Goal: Task Accomplishment & Management: Use online tool/utility

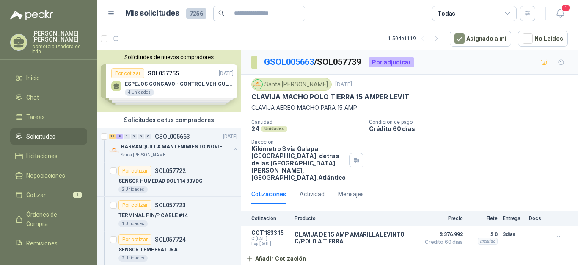
scroll to position [774, 0]
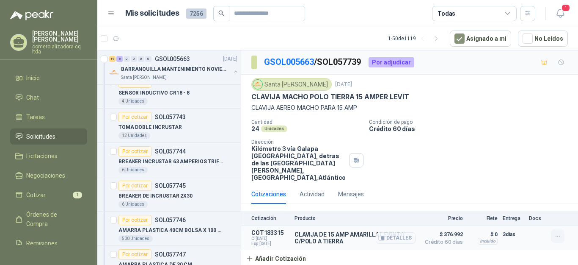
click at [559, 235] on icon "button" at bounding box center [558, 235] width 7 height 7
click at [540, 221] on button "Eliminar" at bounding box center [541, 217] width 68 height 14
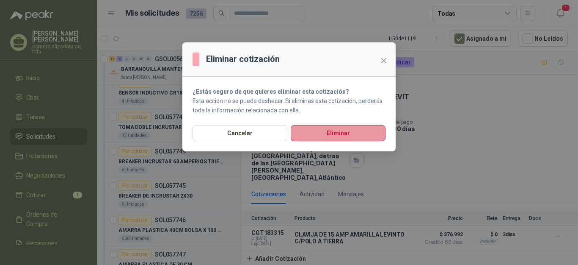
click at [336, 135] on button "Eliminar" at bounding box center [338, 133] width 95 height 16
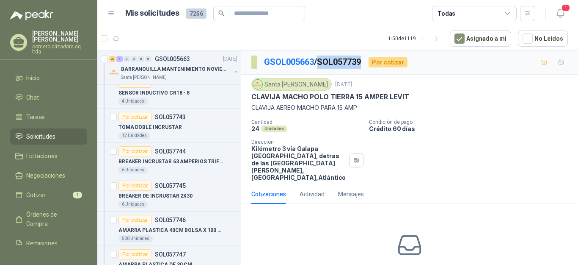
drag, startPoint x: 325, startPoint y: 61, endPoint x: 367, endPoint y: 61, distance: 42.3
click at [367, 61] on div "GSOL005663 / SOL057739 Por cotizar" at bounding box center [329, 62] width 156 height 14
copy p "SOL057739"
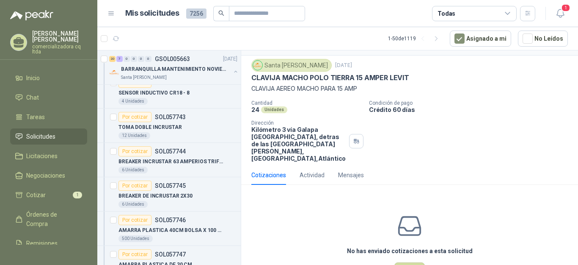
scroll to position [51, 0]
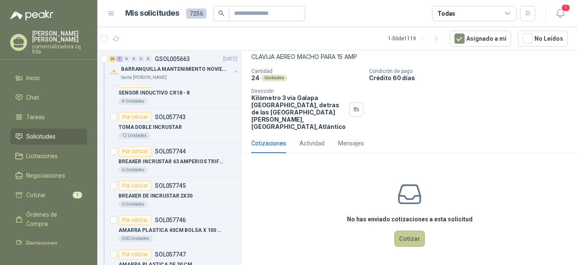
click at [408, 239] on button "Cotizar" at bounding box center [410, 238] width 30 height 16
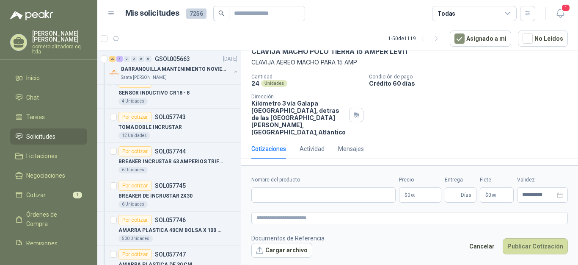
scroll to position [45, 0]
click at [296, 254] on button "Cargar archivo" at bounding box center [281, 250] width 61 height 15
click at [262, 197] on input "Nombre del producto" at bounding box center [323, 194] width 144 height 15
type input "**********"
click at [425, 197] on p "$ 0 ,00" at bounding box center [420, 194] width 42 height 15
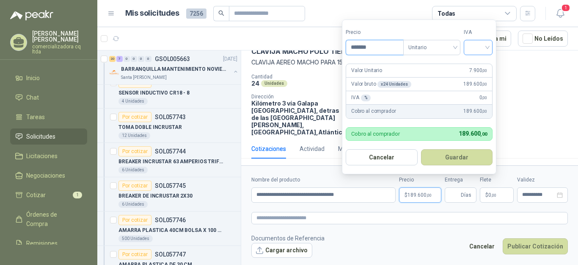
click at [491, 46] on div at bounding box center [478, 47] width 29 height 15
type input "*******"
click at [482, 64] on div "19%" at bounding box center [481, 65] width 16 height 9
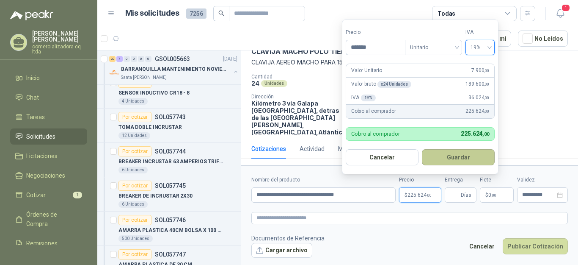
click at [453, 154] on button "Guardar" at bounding box center [458, 157] width 73 height 16
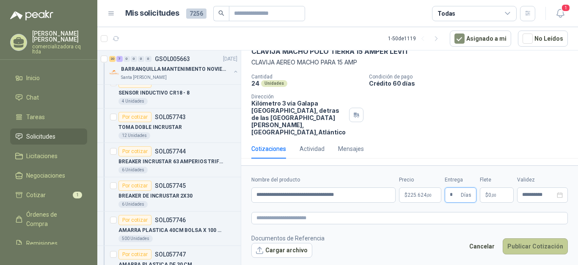
type input "*"
click at [517, 249] on button "Publicar Cotización" at bounding box center [535, 246] width 65 height 16
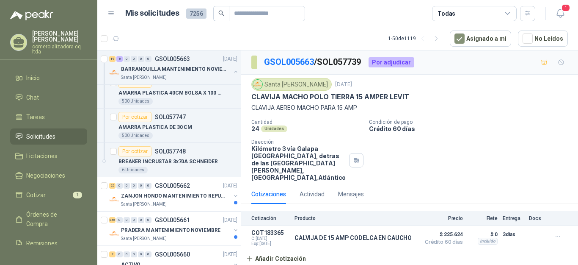
scroll to position [939, 0]
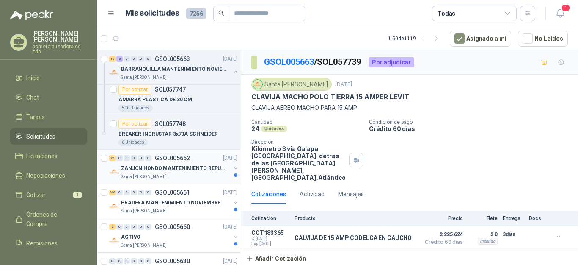
click at [189, 169] on p "ZANJON HONDO MANTENIMIENTO REPUESTOS" at bounding box center [173, 168] width 105 height 8
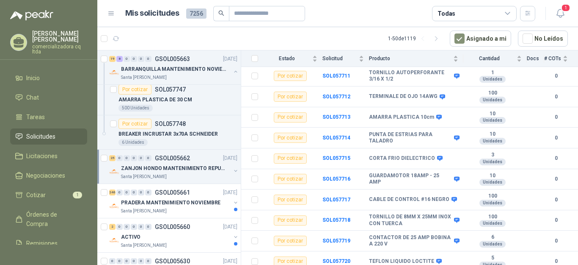
scroll to position [416, 0]
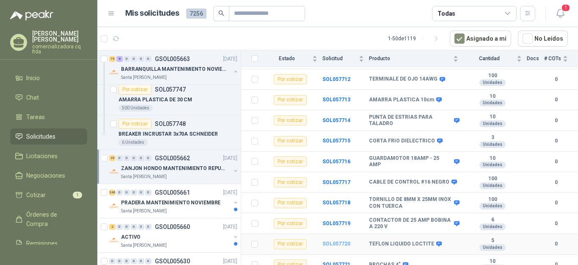
click at [331, 240] on b "SOL057720" at bounding box center [337, 243] width 28 height 6
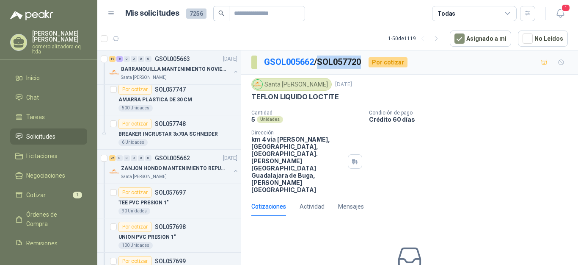
drag, startPoint x: 323, startPoint y: 61, endPoint x: 366, endPoint y: 61, distance: 43.2
click at [366, 61] on div "GSOL005662 / SOL057720 Por cotizar" at bounding box center [329, 62] width 156 height 14
copy p "SOL057720"
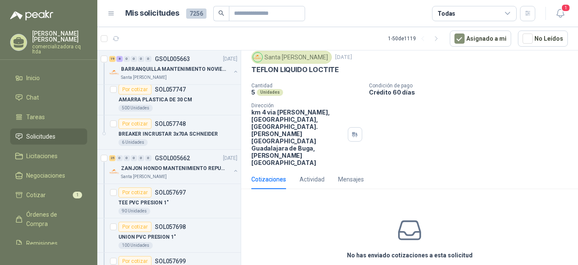
scroll to position [34, 0]
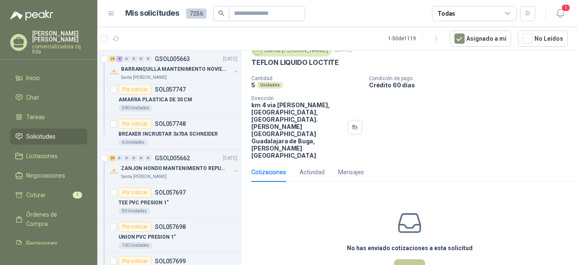
click at [407, 259] on button "Cotizar" at bounding box center [410, 267] width 30 height 16
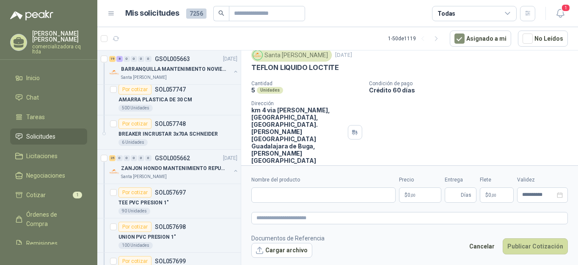
scroll to position [29, 0]
click at [288, 250] on button "Cargar archivo" at bounding box center [281, 250] width 61 height 15
click at [277, 191] on input "Nombre del producto" at bounding box center [323, 194] width 144 height 15
type input "**********"
click at [423, 198] on p "$ 0 ,00" at bounding box center [420, 194] width 42 height 15
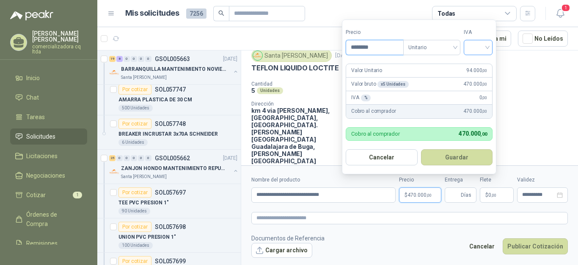
click at [491, 47] on div at bounding box center [478, 47] width 29 height 15
type input "********"
click at [483, 63] on div "19%" at bounding box center [481, 65] width 16 height 9
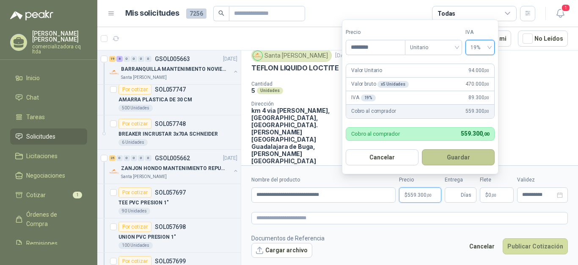
click at [462, 158] on button "Guardar" at bounding box center [458, 157] width 73 height 16
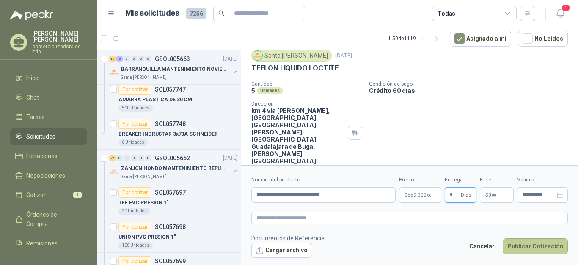
type input "*"
click at [540, 243] on button "Publicar Cotización" at bounding box center [535, 246] width 65 height 16
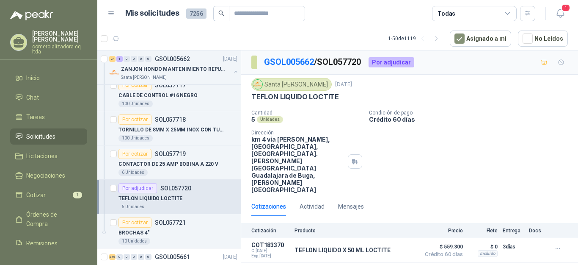
scroll to position [1754, 0]
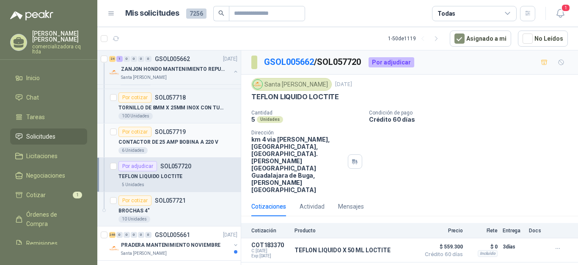
click at [171, 142] on p "CONTACTOR DE 25 AMP BOBINA A 220 V" at bounding box center [169, 142] width 100 height 8
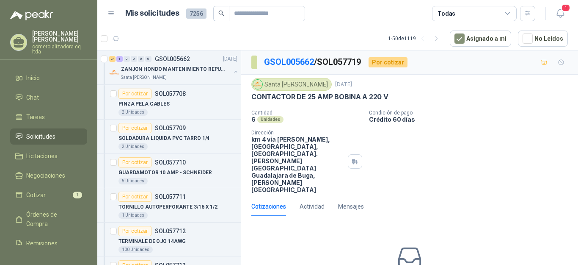
scroll to position [1421, 0]
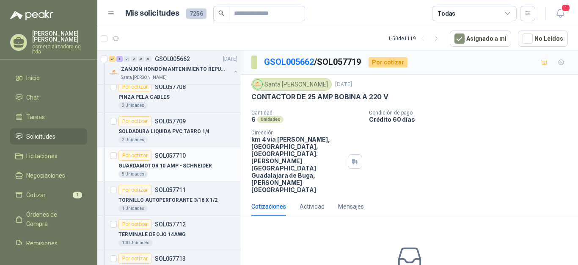
click at [135, 165] on p "GUARDAMOTOR 10 AMP - SCHNEIDER" at bounding box center [165, 166] width 93 height 8
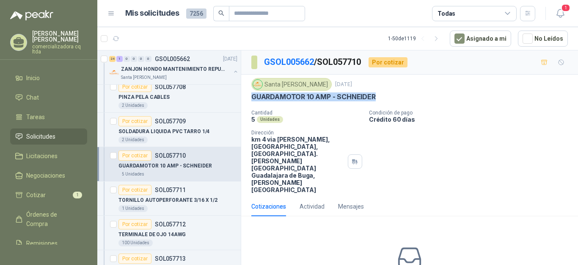
drag, startPoint x: 252, startPoint y: 97, endPoint x: 378, endPoint y: 100, distance: 125.8
click at [378, 100] on div "GUARDAMOTOR 10 AMP - SCHNEIDER" at bounding box center [409, 96] width 317 height 9
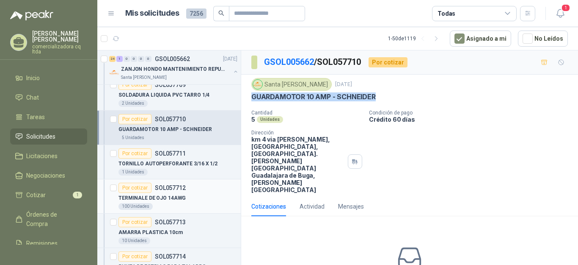
click at [122, 196] on p "TERMINALE DE OJO 14AWG" at bounding box center [152, 198] width 67 height 8
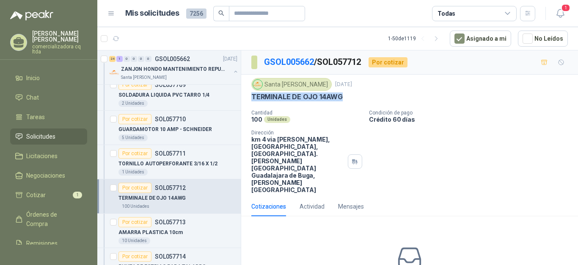
drag, startPoint x: 252, startPoint y: 97, endPoint x: 345, endPoint y: 97, distance: 93.1
click at [345, 97] on div "TERMINALE DE OJO 14AWG" at bounding box center [409, 96] width 317 height 9
copy p "TERMINALE DE OJO 14AWG"
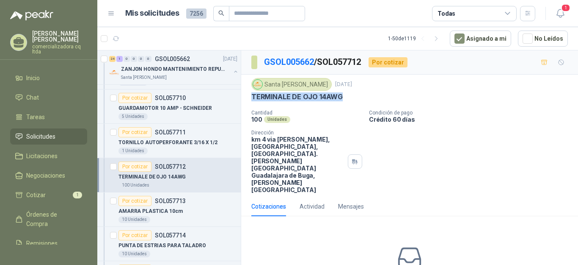
scroll to position [1494, 0]
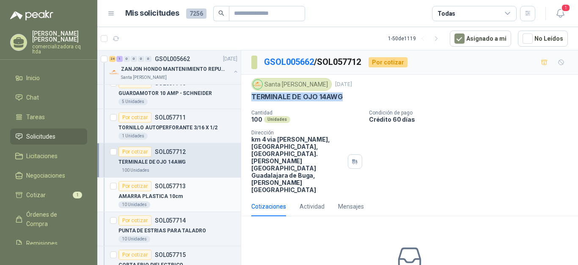
click at [133, 194] on p "AMARRA PLASTICA 10cm" at bounding box center [151, 196] width 64 height 8
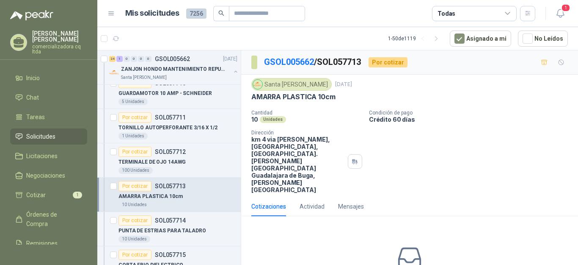
click at [254, 96] on p "AMARRA PLASTICA 10cm" at bounding box center [293, 96] width 84 height 9
click at [287, 96] on p "AMARRA PLASTICA 10cm" at bounding box center [293, 96] width 84 height 9
drag, startPoint x: 321, startPoint y: 96, endPoint x: 338, endPoint y: 96, distance: 17.4
click at [338, 96] on div "AMARRA PLASTICA 10cm" at bounding box center [409, 96] width 317 height 9
drag, startPoint x: 254, startPoint y: 95, endPoint x: 339, endPoint y: 97, distance: 85.6
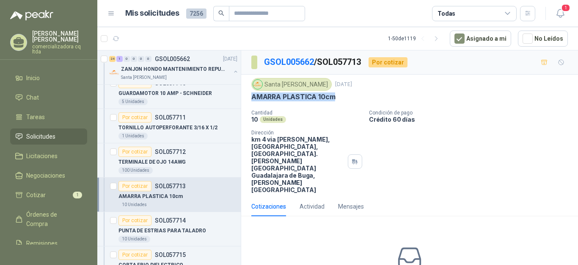
click at [339, 97] on div "AMARRA PLASTICA 10cm" at bounding box center [409, 96] width 317 height 9
copy p "AMARRA PLASTICA 10cm"
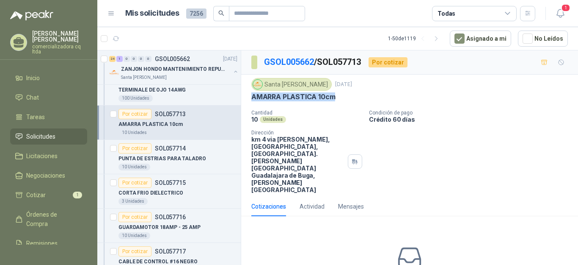
scroll to position [1609, 0]
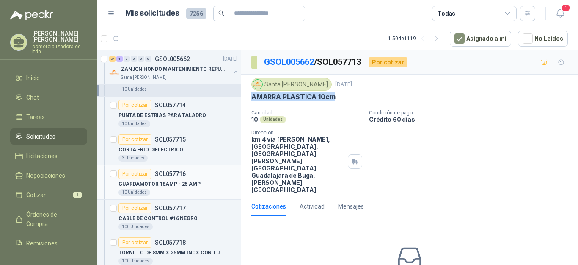
click at [119, 184] on p "GUARDAMOTOR 18AMP - 25 AMP" at bounding box center [160, 184] width 82 height 8
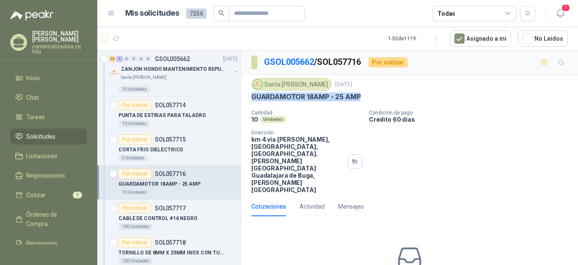
drag, startPoint x: 253, startPoint y: 97, endPoint x: 361, endPoint y: 97, distance: 108.0
click at [361, 97] on p "GUARDAMOTOR 18AMP - 25 AMP" at bounding box center [305, 96] width 109 height 9
copy p "GUARDAMOTOR 18AMP - 25 AMP"
click at [138, 218] on p "CABLE DE CONTROL #16 NEGRO" at bounding box center [158, 218] width 79 height 8
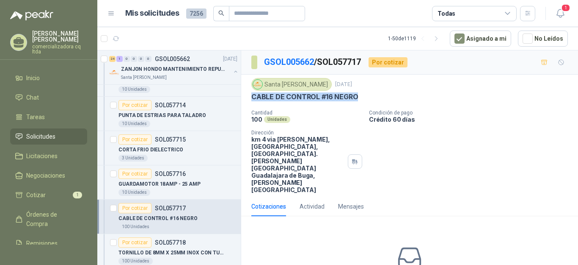
drag, startPoint x: 290, startPoint y: 97, endPoint x: 359, endPoint y: 97, distance: 68.6
click at [359, 97] on div "CABLE DE CONTROL #16 NEGRO" at bounding box center [409, 96] width 317 height 9
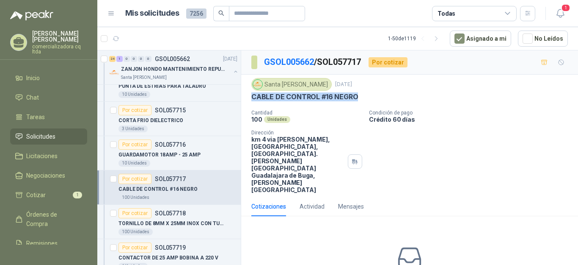
scroll to position [1667, 0]
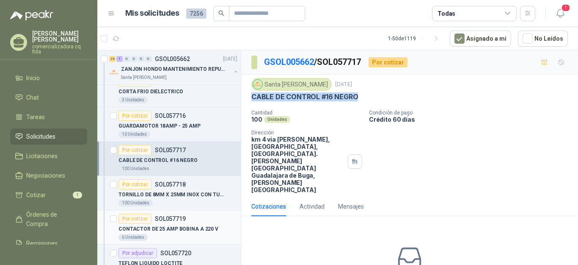
click at [160, 228] on p "CONTACTOR DE 25 AMP BOBINA A 220 V" at bounding box center [169, 229] width 100 height 8
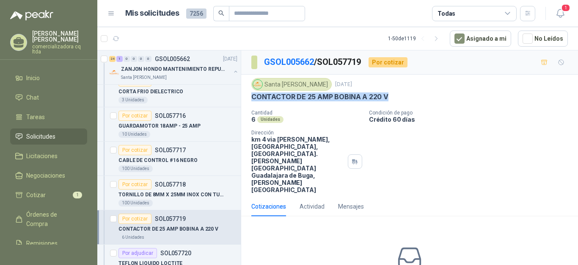
drag, startPoint x: 254, startPoint y: 97, endPoint x: 395, endPoint y: 98, distance: 141.0
click at [395, 98] on div "CONTACTOR DE 25 AMP BOBINA A 220 V" at bounding box center [409, 96] width 317 height 9
copy p "CONTACTOR DE 25 AMP BOBINA A 220 V"
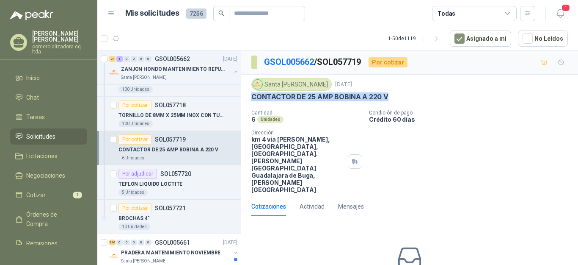
scroll to position [1790, 0]
